Goal: Check status: Check status

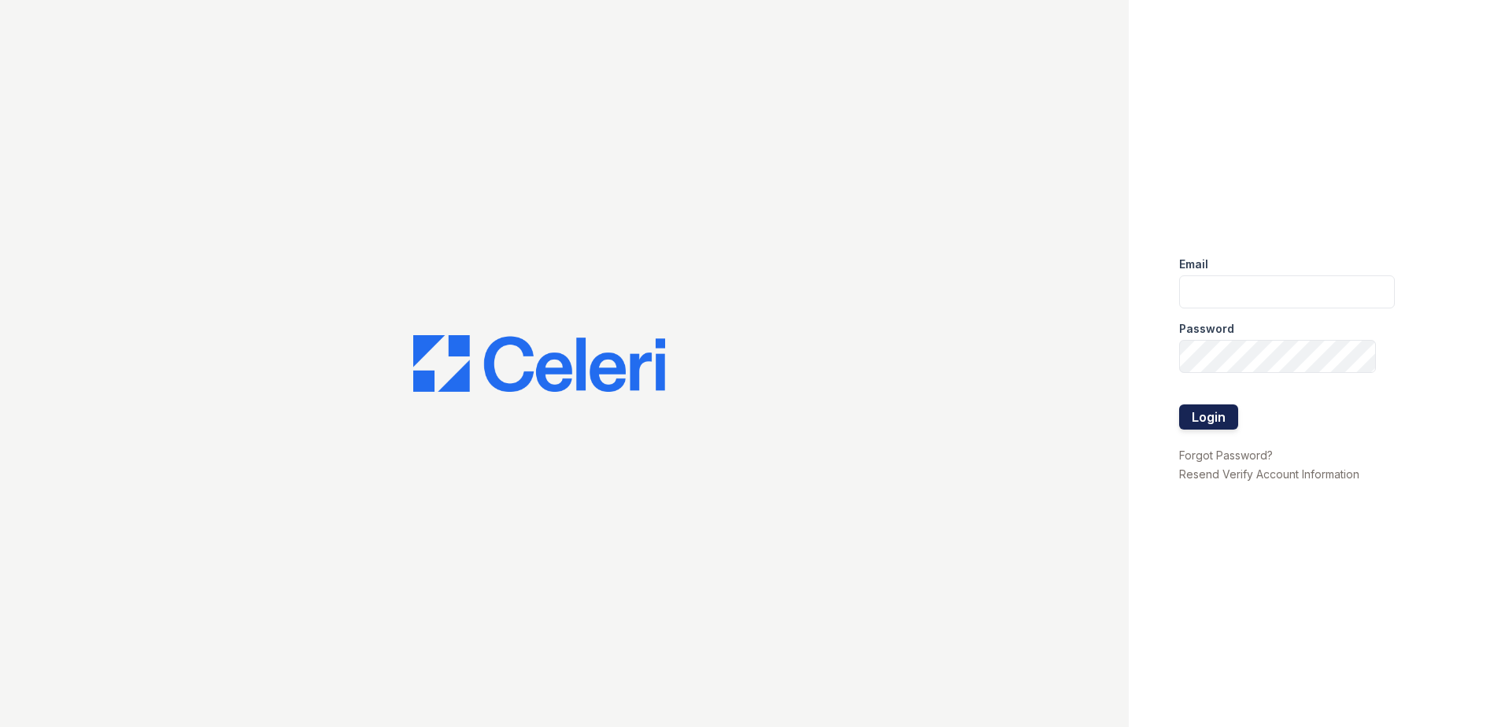
type input "renewmtvernon@trinity-pm.com"
click at [1216, 423] on button "Login" at bounding box center [1208, 417] width 59 height 25
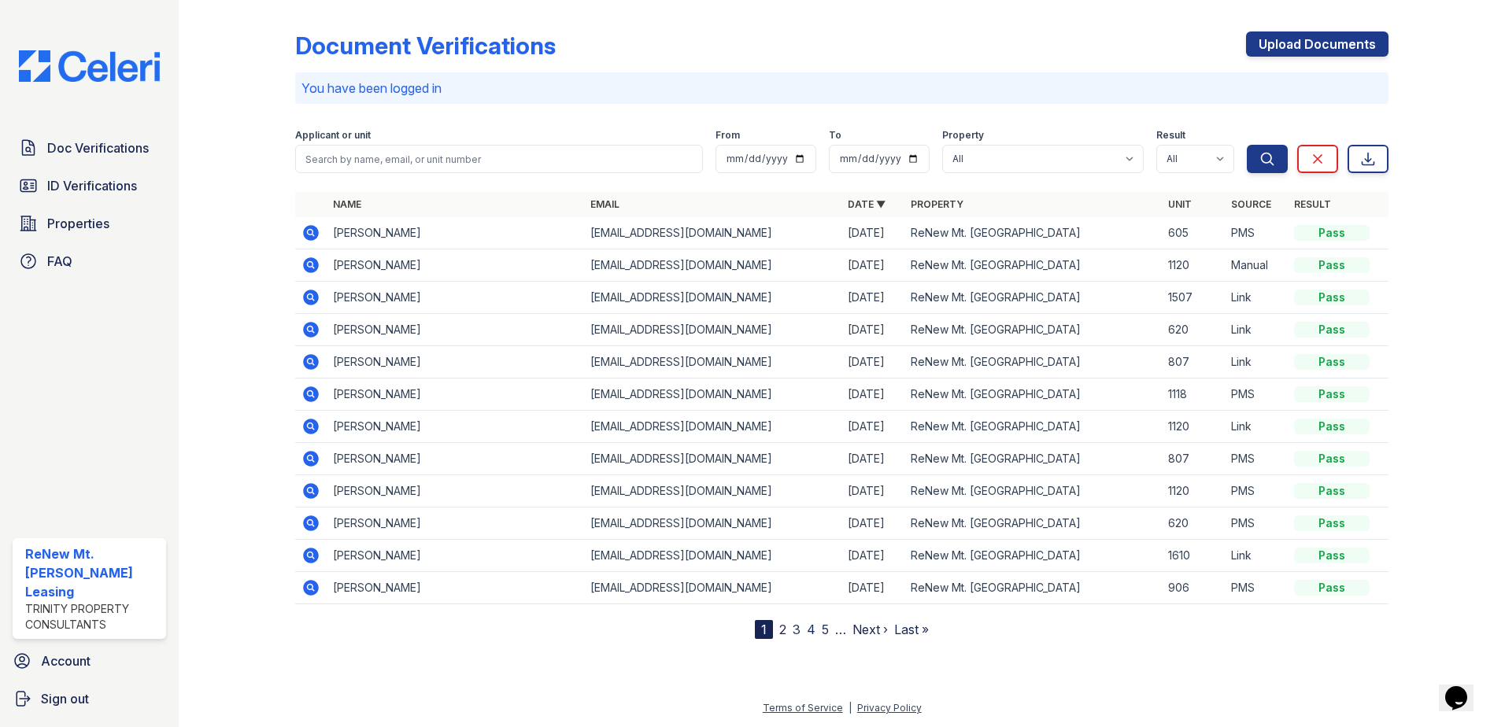
drag, startPoint x: 111, startPoint y: 146, endPoint x: 421, endPoint y: 167, distance: 310.8
click at [111, 146] on span "Doc Verifications" at bounding box center [98, 148] width 102 height 19
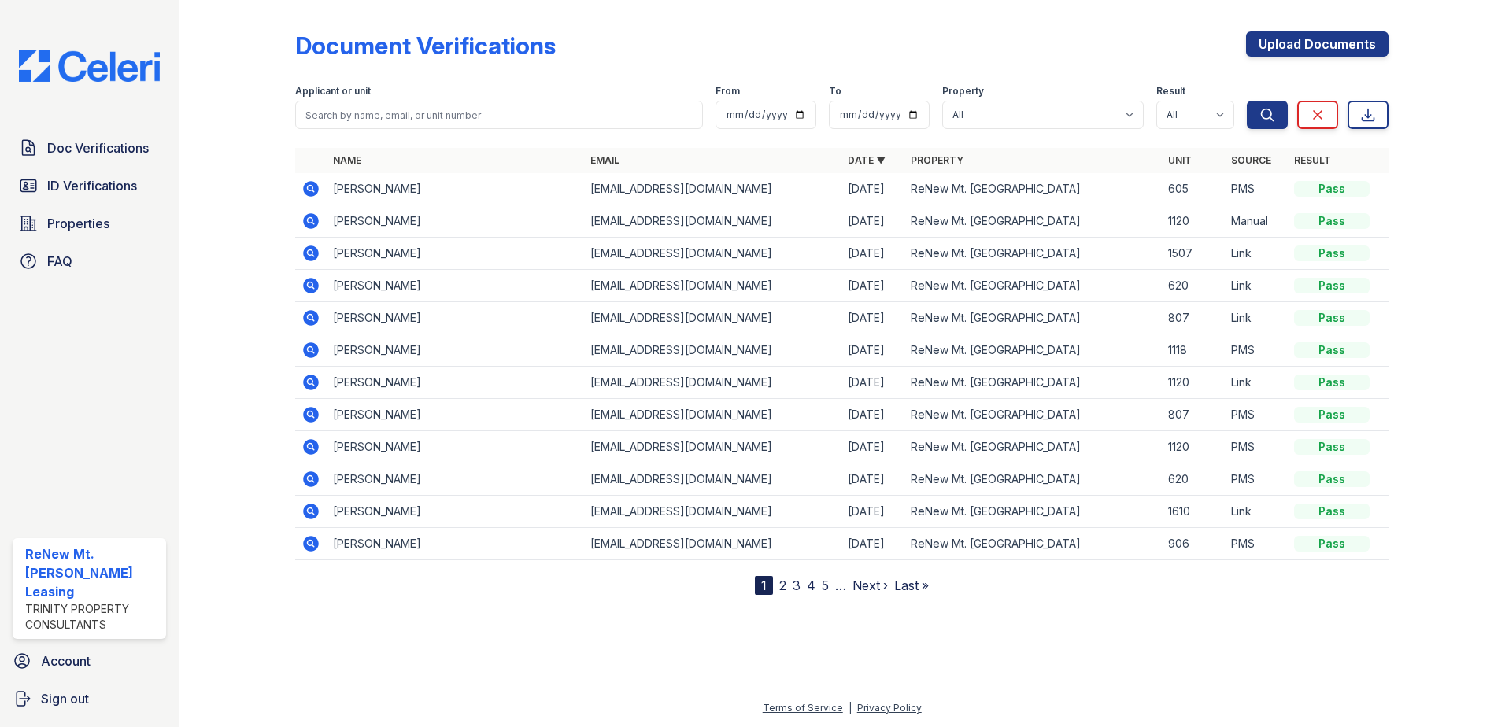
click at [418, 150] on th "Name" at bounding box center [455, 160] width 257 height 25
click at [405, 109] on input "search" at bounding box center [499, 115] width 408 height 28
type input "brendon"
click at [1247, 101] on button "Search" at bounding box center [1267, 115] width 41 height 28
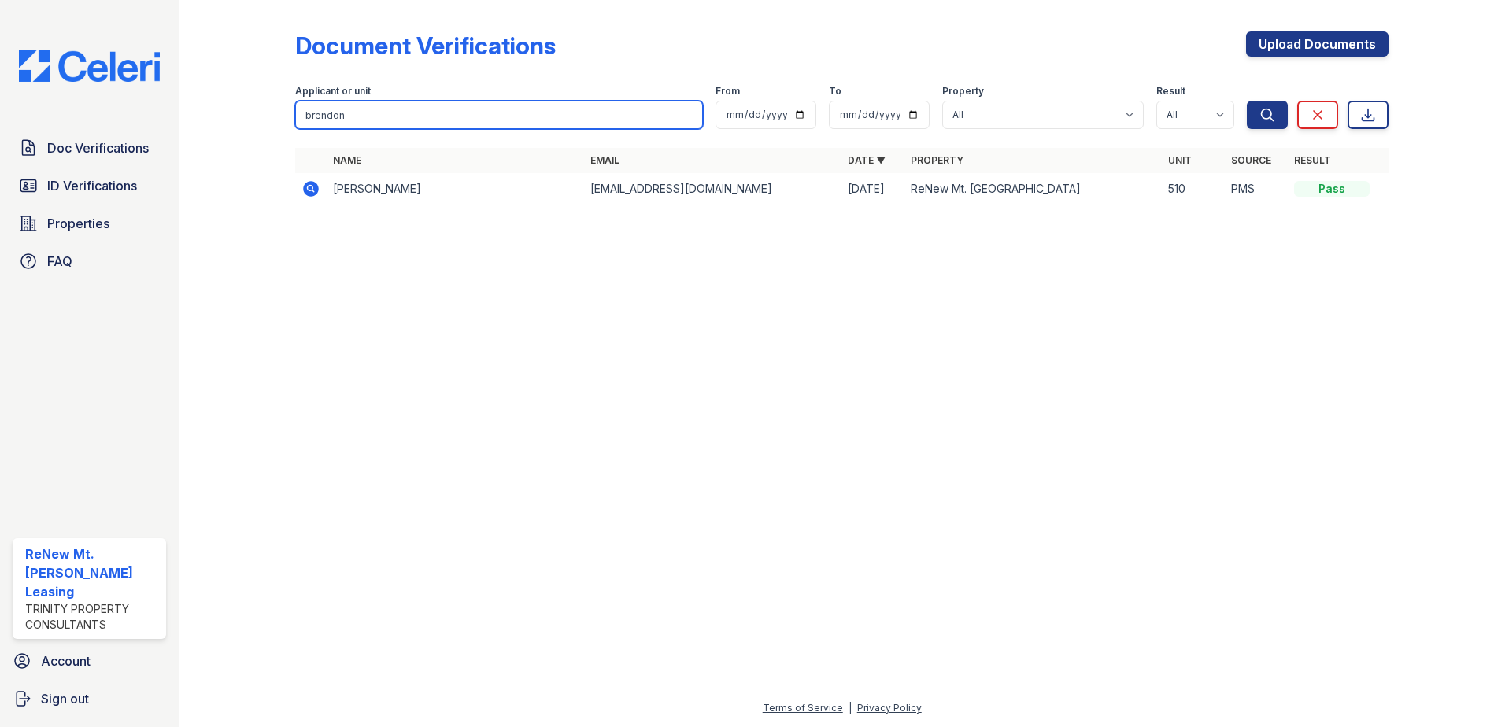
click at [346, 114] on input "brendon" at bounding box center [499, 115] width 408 height 28
type input "brendon"
click at [1247, 101] on button "Search" at bounding box center [1267, 115] width 41 height 28
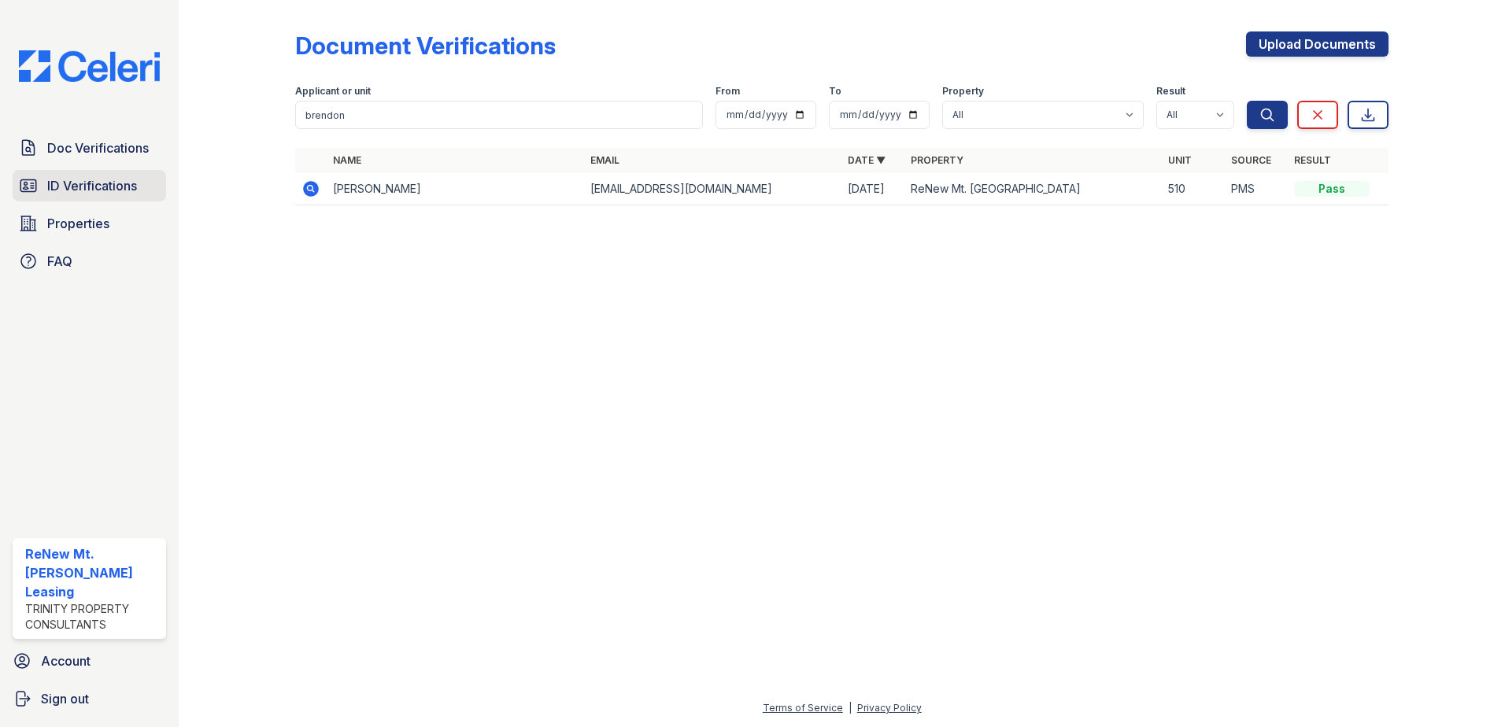
click at [91, 190] on span "ID Verifications" at bounding box center [92, 185] width 90 height 19
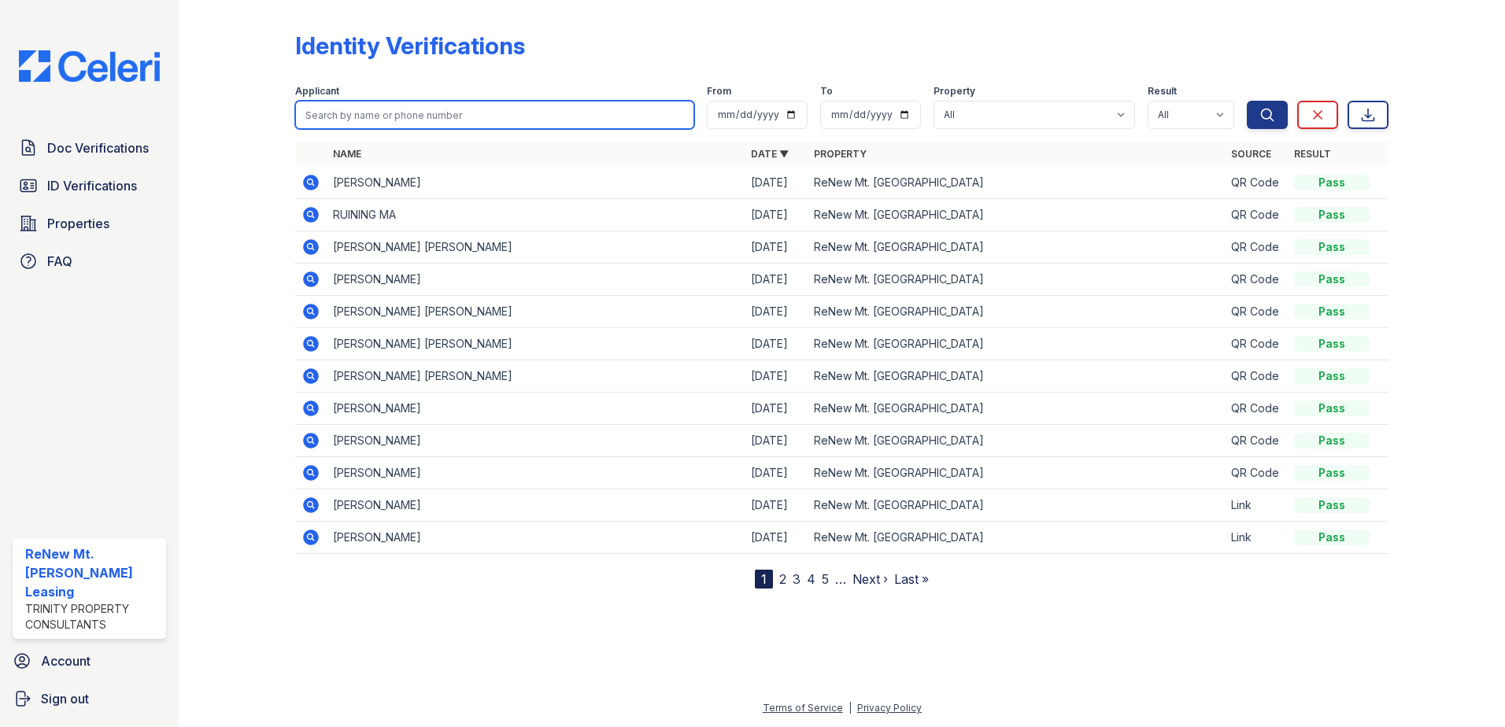
click at [324, 113] on input "search" at bounding box center [494, 115] width 399 height 28
type input "brendon"
click at [1247, 101] on button "Search" at bounding box center [1267, 115] width 41 height 28
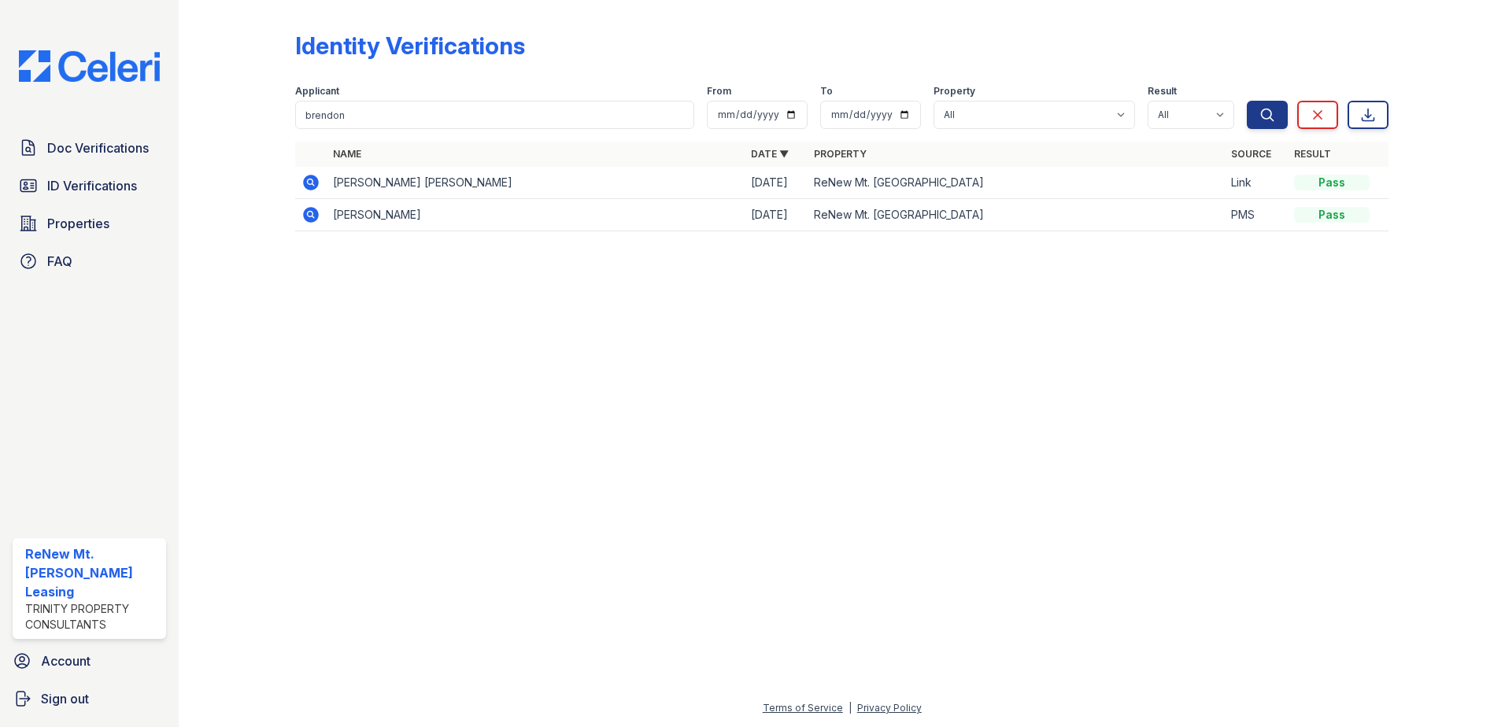
click at [1141, 389] on div at bounding box center [842, 485] width 1276 height 427
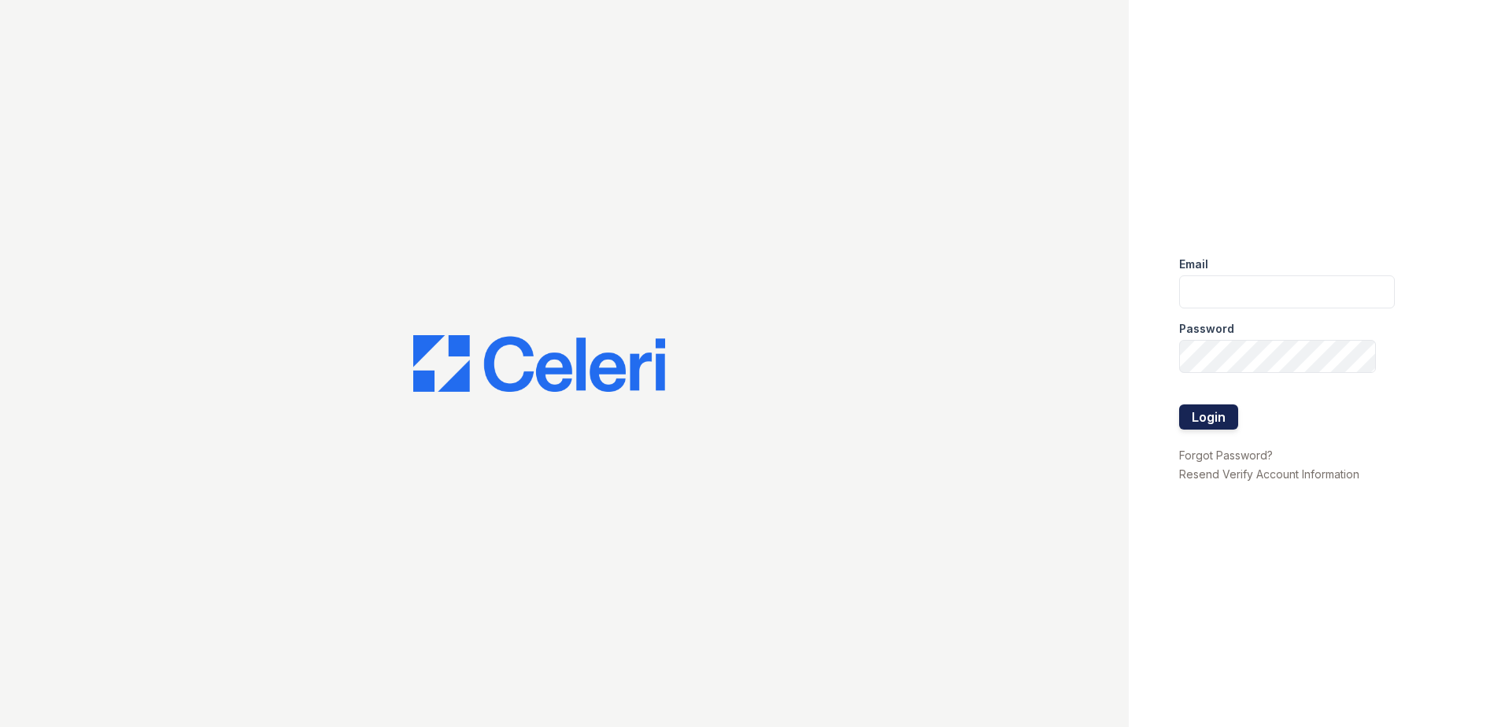
type input "renewmtvernon@trinity-pm.com"
click at [1208, 420] on button "Login" at bounding box center [1208, 417] width 59 height 25
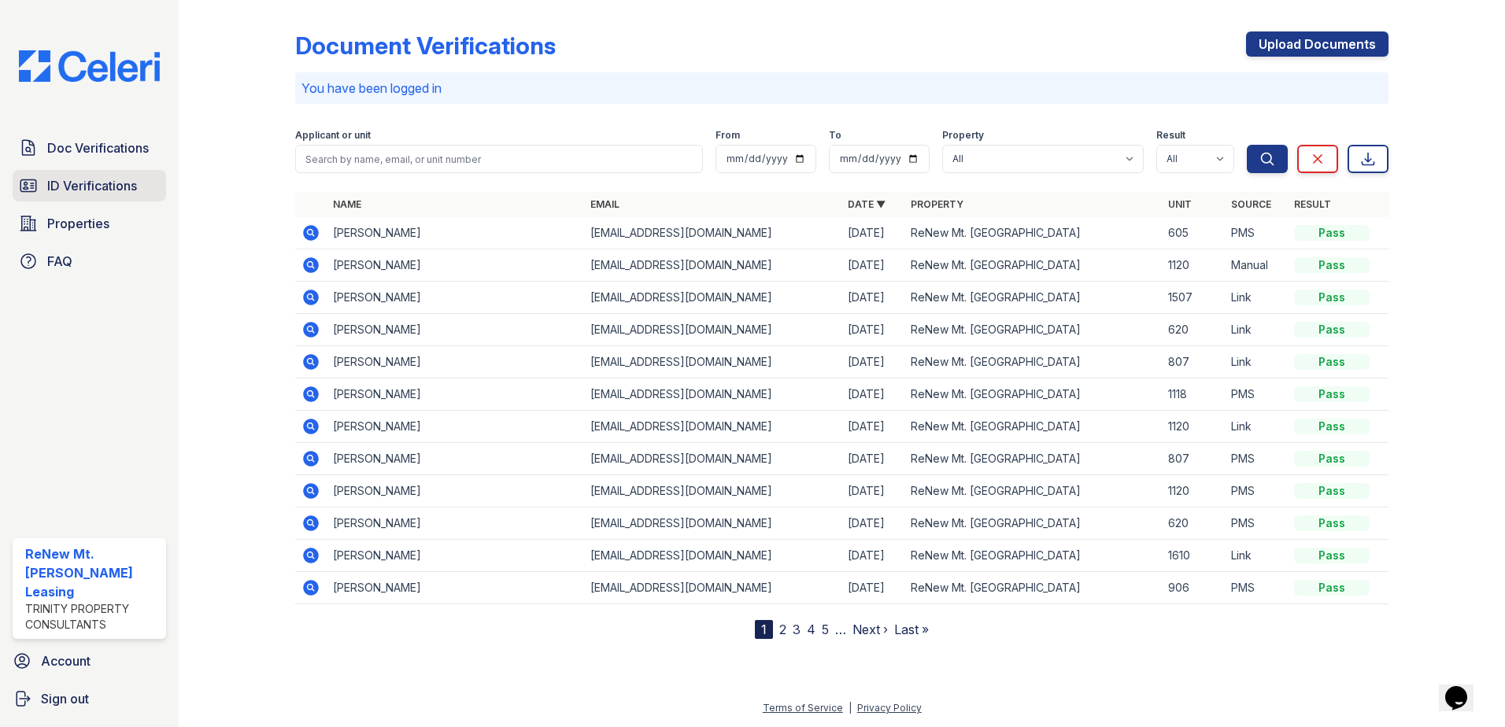
click at [89, 186] on span "ID Verifications" at bounding box center [92, 185] width 90 height 19
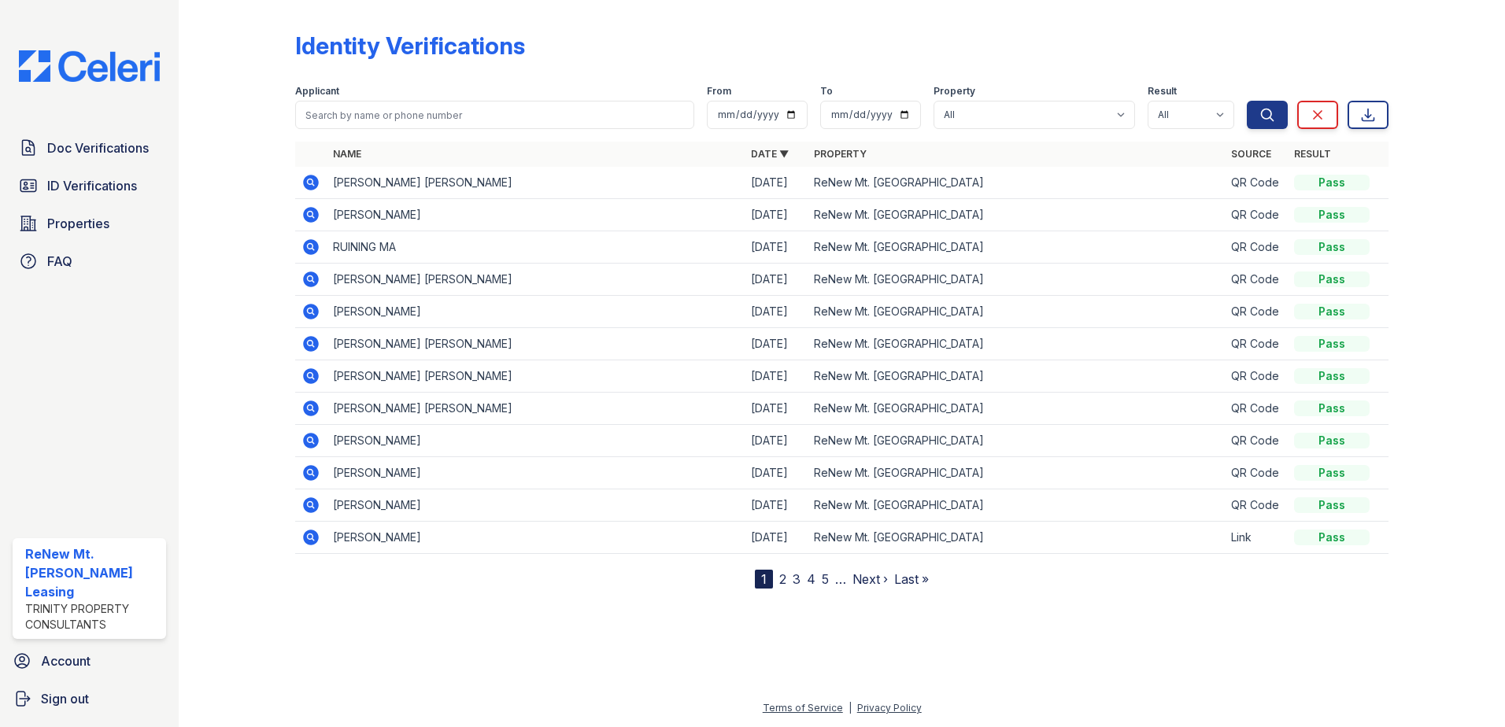
click at [312, 182] on icon at bounding box center [310, 181] width 4 height 4
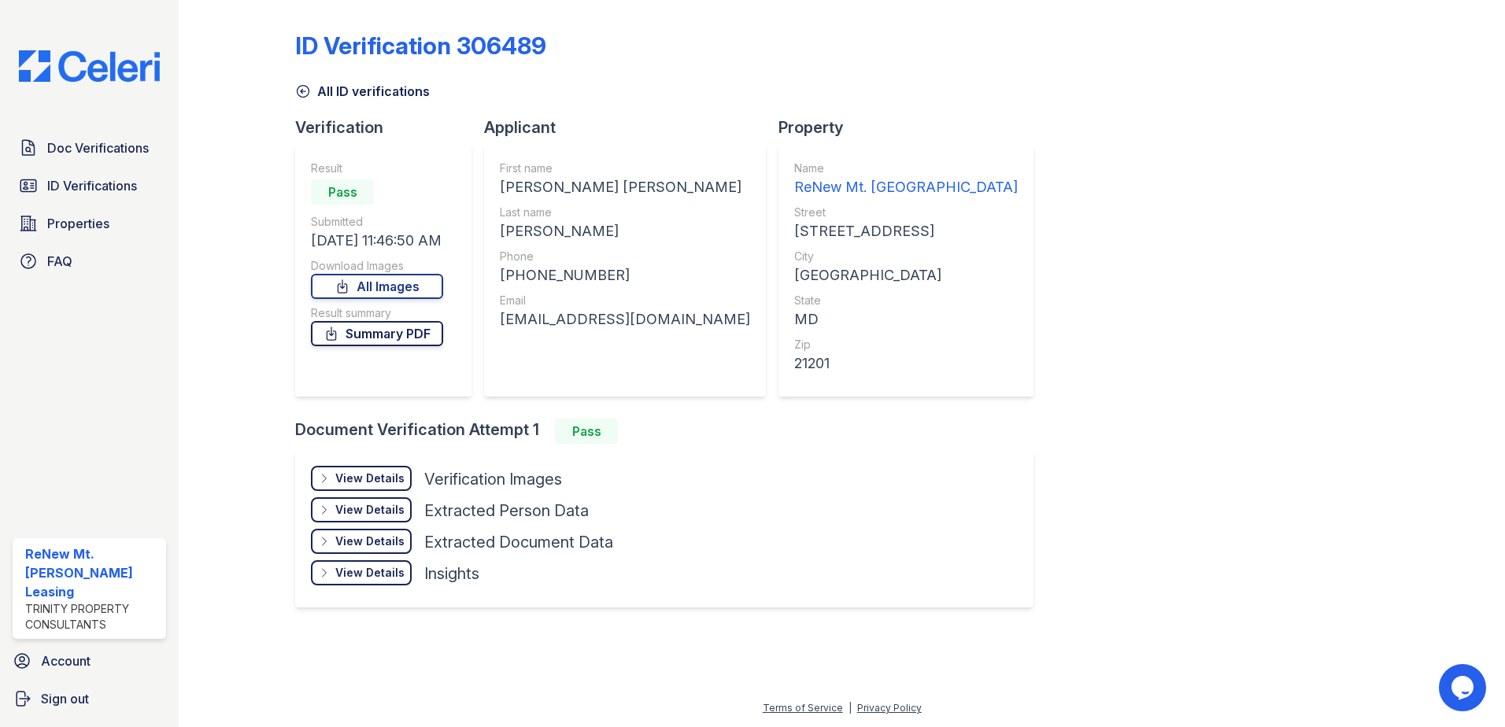
click at [402, 331] on link "Summary PDF" at bounding box center [377, 333] width 132 height 25
